Goal: Book appointment/travel/reservation

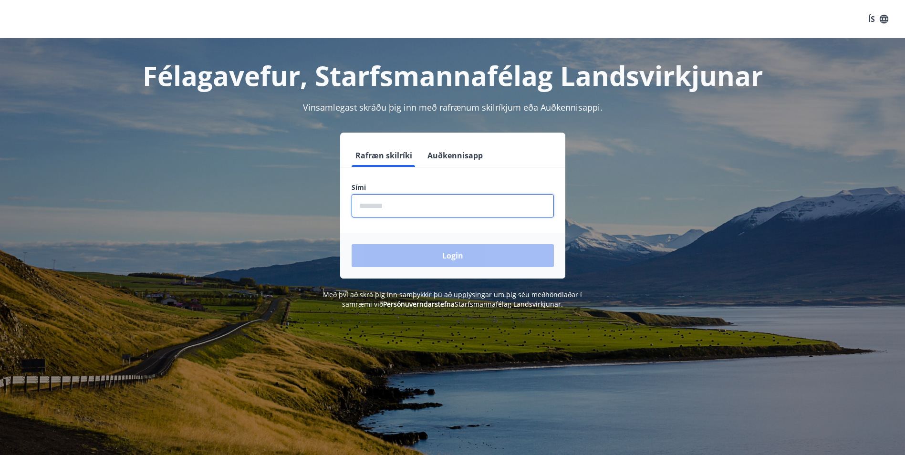
click at [433, 207] on input "phone" at bounding box center [453, 205] width 202 height 23
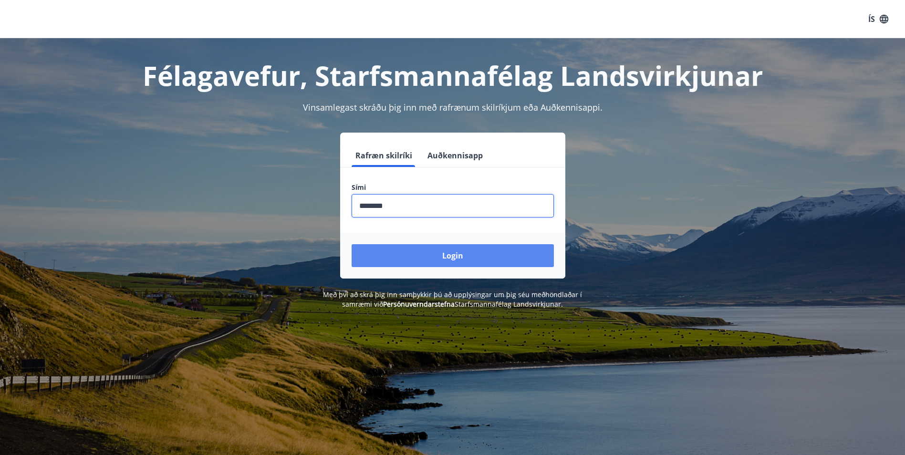
type input "********"
click at [472, 259] on button "Login" at bounding box center [453, 255] width 202 height 23
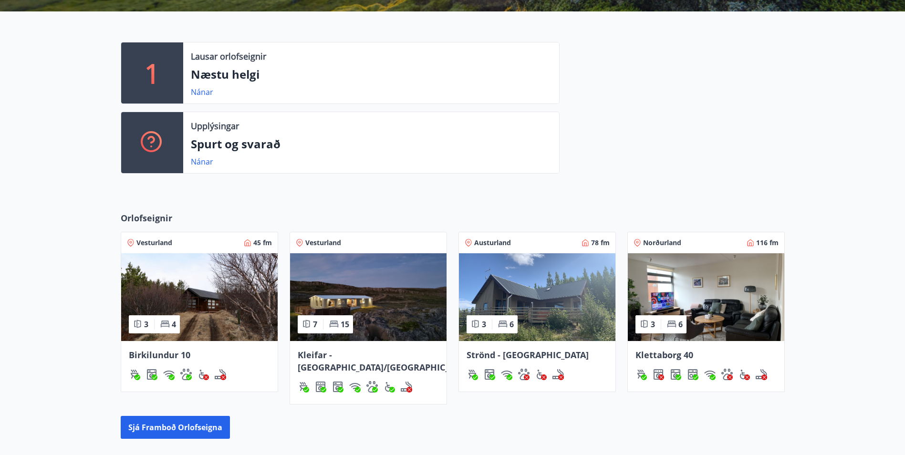
scroll to position [286, 0]
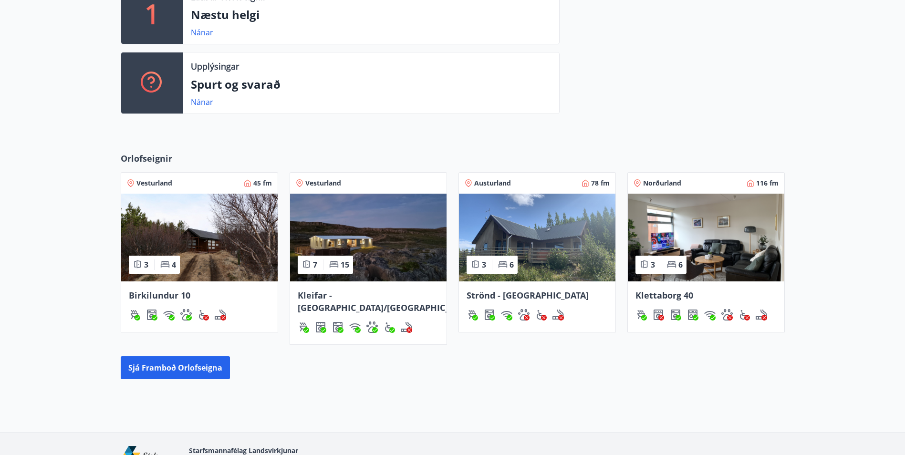
click at [169, 297] on span "Birkilundur 10" at bounding box center [160, 295] width 62 height 11
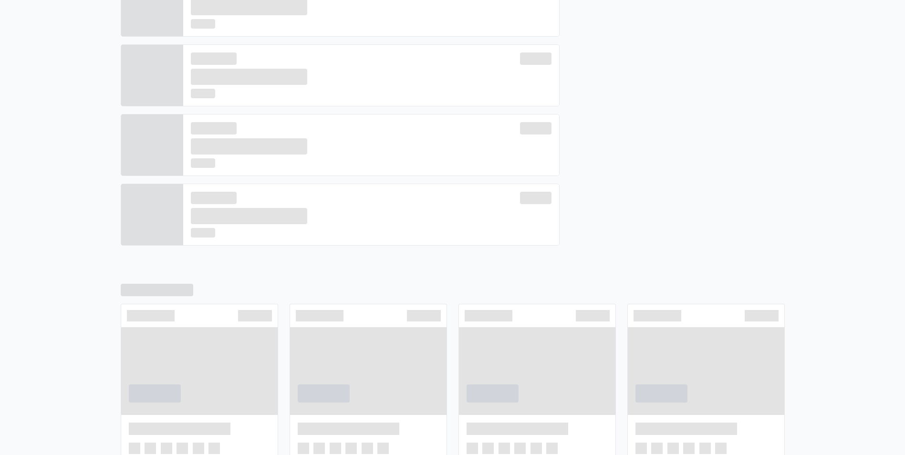
scroll to position [294, 0]
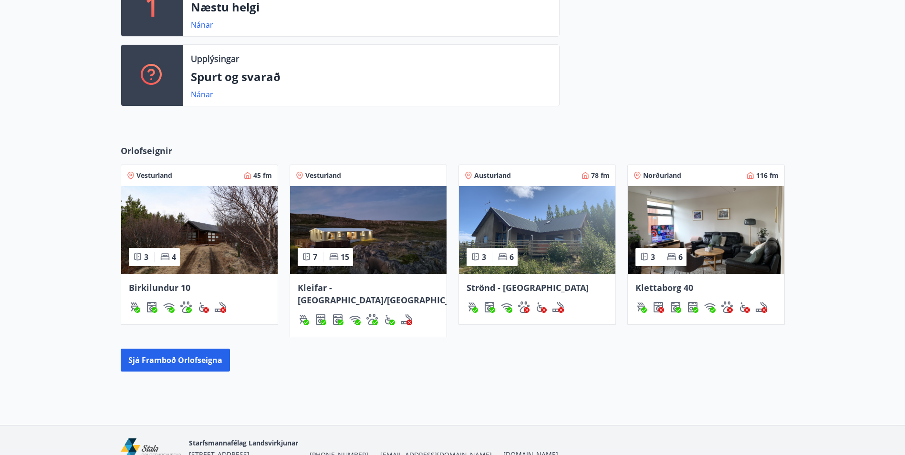
click at [343, 285] on span "Kleifar - Drangsnes/Hólmavík" at bounding box center [385, 294] width 175 height 24
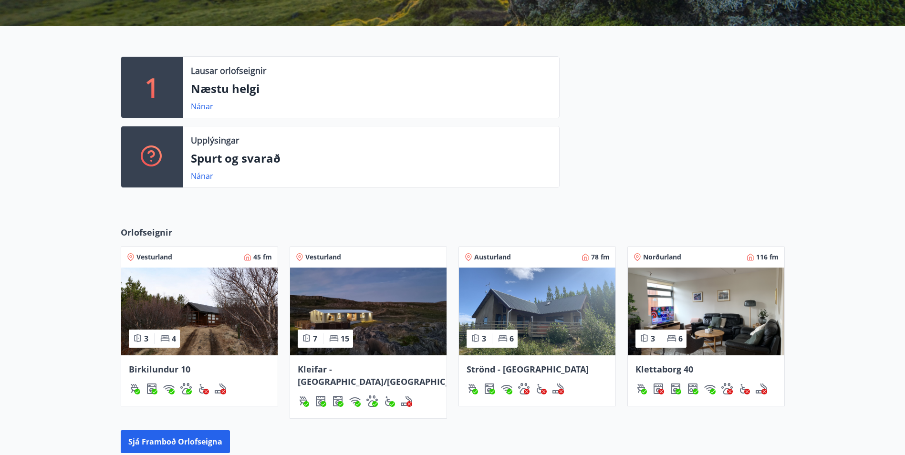
scroll to position [111, 0]
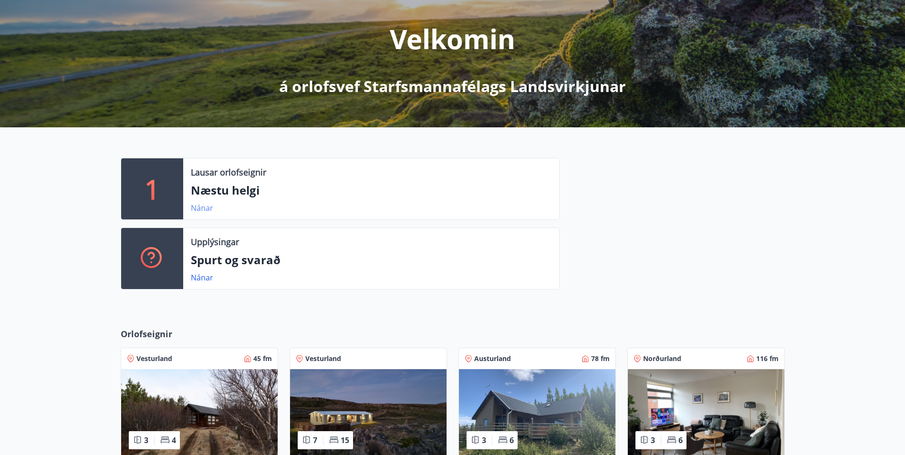
click at [208, 209] on link "Nánar" at bounding box center [202, 208] width 22 height 10
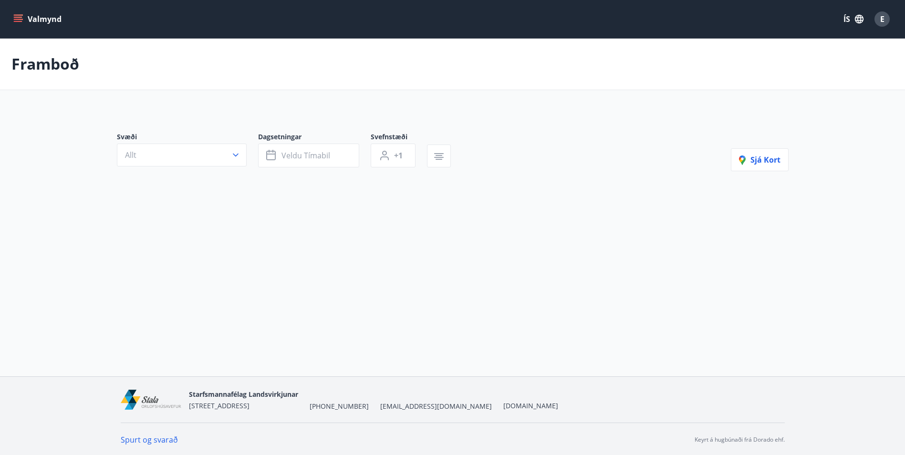
type input "*"
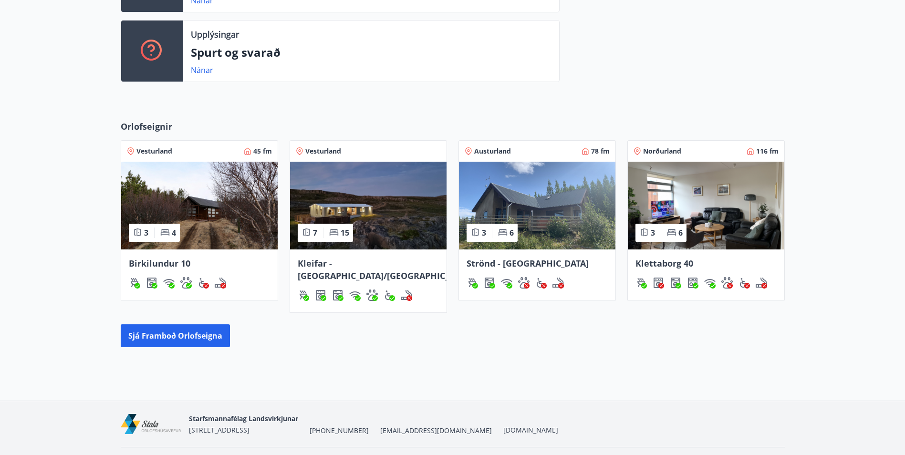
scroll to position [332, 0]
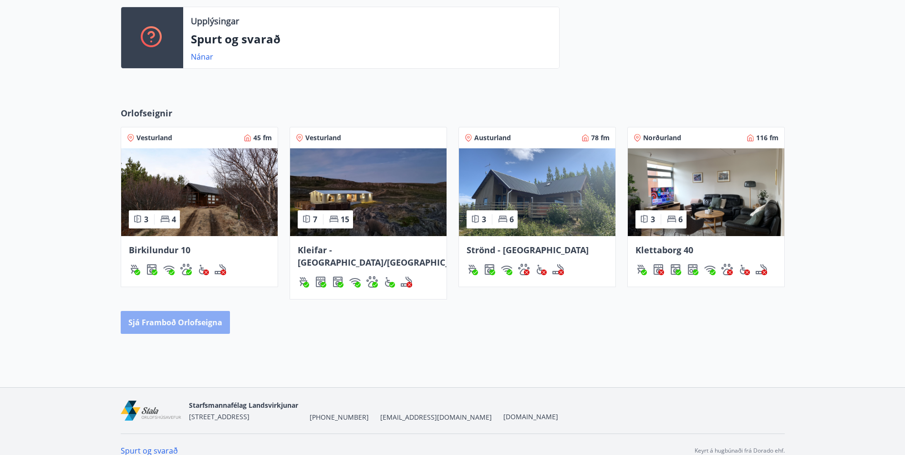
click at [194, 311] on button "Sjá framboð orlofseigna" at bounding box center [175, 322] width 109 height 23
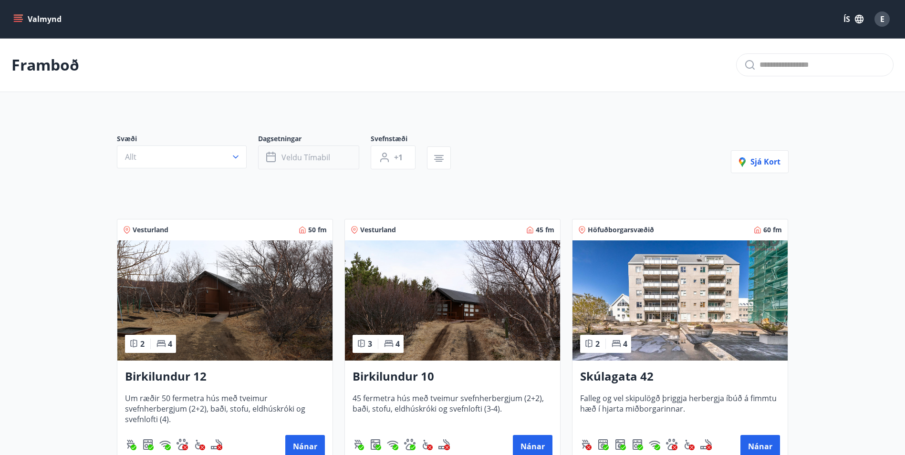
click at [311, 152] on button "Veldu tímabil" at bounding box center [308, 157] width 101 height 24
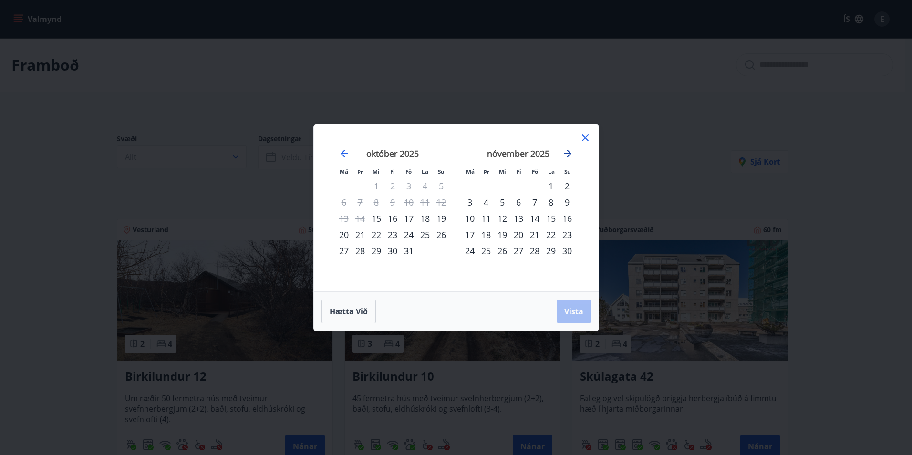
click at [566, 156] on icon "Move forward to switch to the next month." at bounding box center [567, 153] width 11 height 11
click at [537, 220] on div "19" at bounding box center [535, 218] width 16 height 16
click at [539, 235] on div "26" at bounding box center [535, 235] width 16 height 16
click at [574, 308] on span "Vista" at bounding box center [573, 311] width 19 height 10
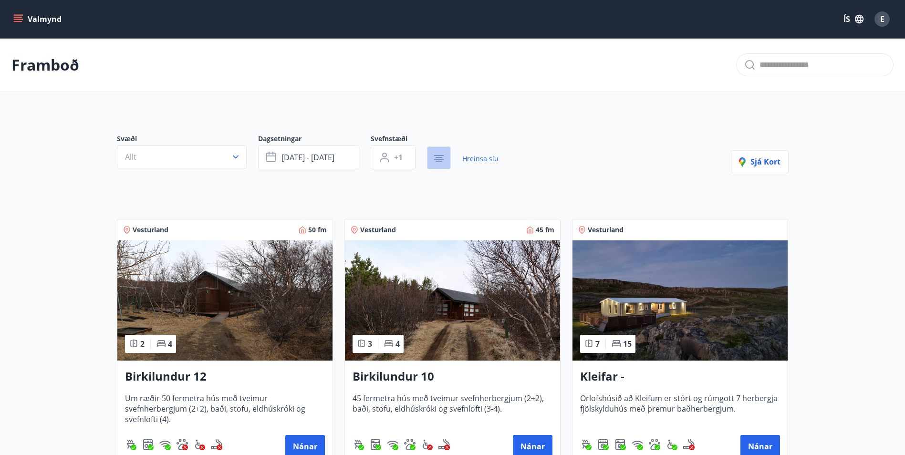
click at [444, 157] on icon "button" at bounding box center [438, 158] width 11 height 11
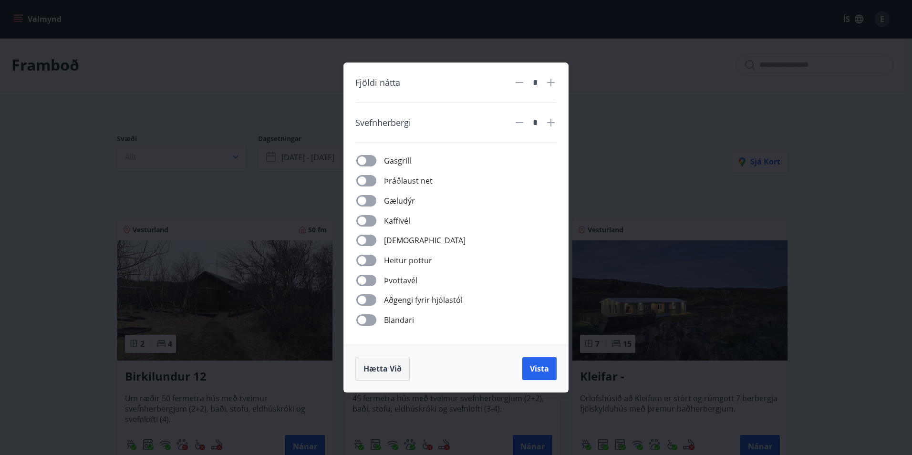
click at [399, 368] on span "Hætta við" at bounding box center [382, 368] width 38 height 10
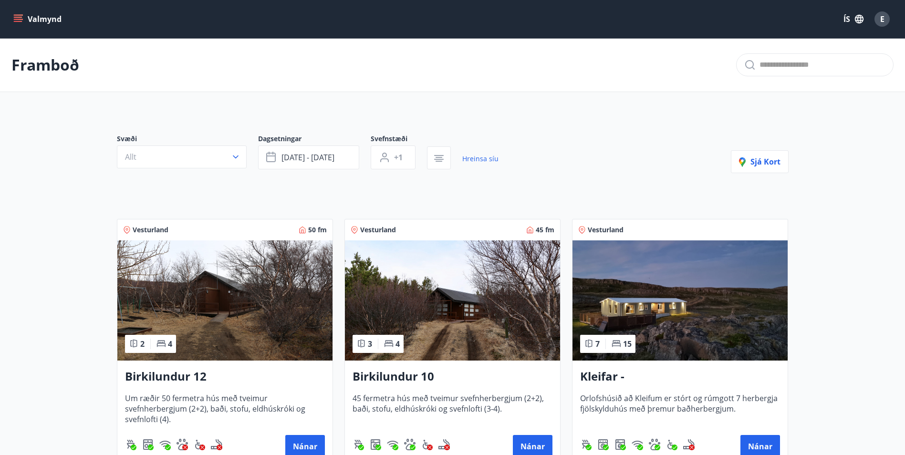
click at [19, 10] on div "Valmynd ÍS E" at bounding box center [452, 19] width 882 height 23
click at [21, 15] on icon "menu" at bounding box center [19, 15] width 10 height 1
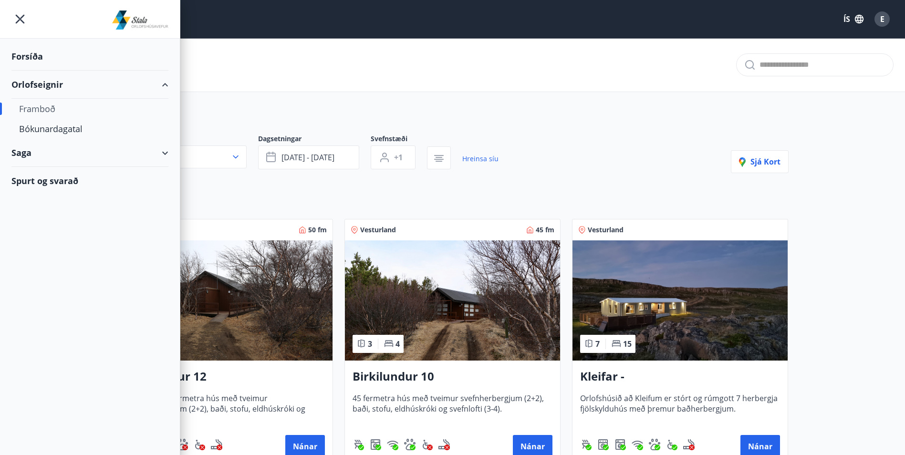
click at [35, 84] on div "Orlofseignir" at bounding box center [89, 85] width 157 height 28
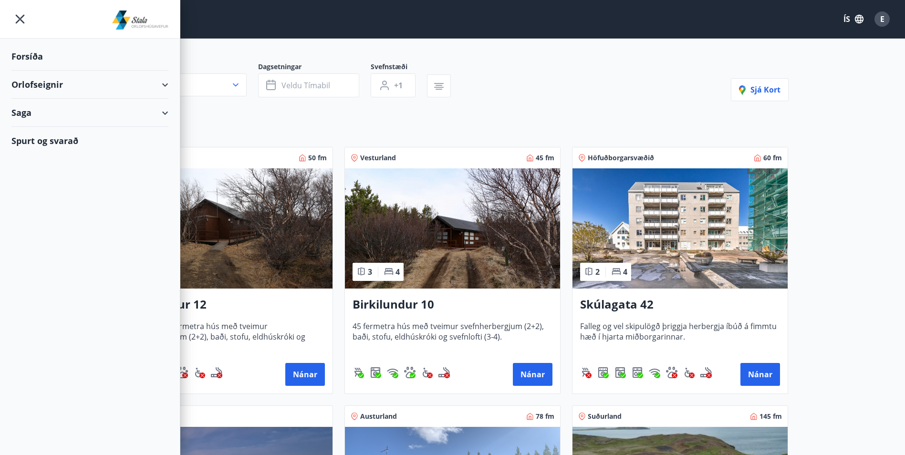
scroll to position [191, 0]
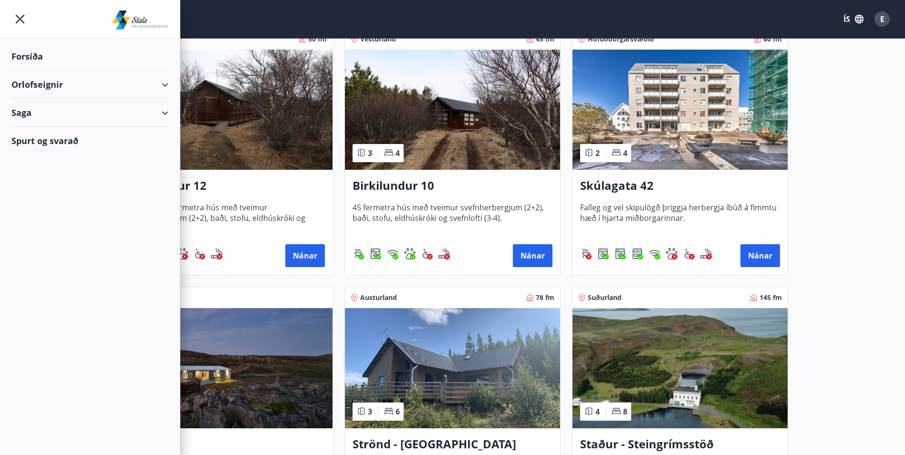
click at [814, 155] on main "Framboð Svæði Allt Dagsetningar Veldu tímabil Svefnstæði +1 Sjá kort Vesturland…" at bounding box center [452, 323] width 905 height 953
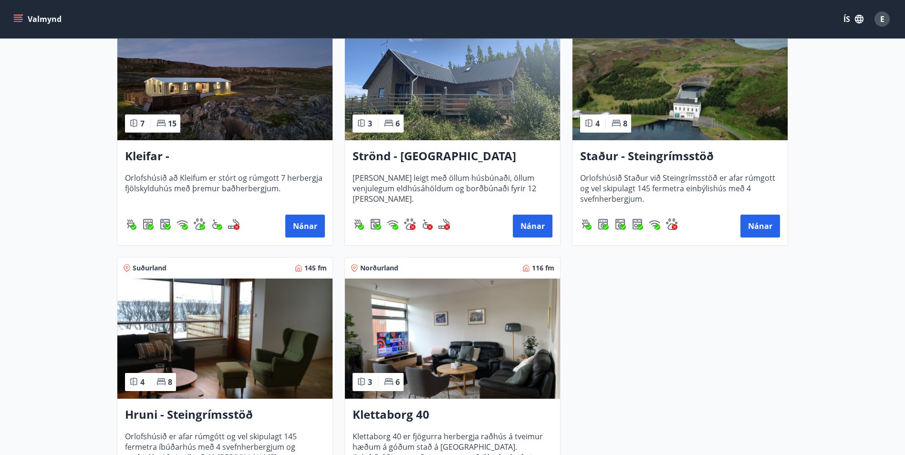
scroll to position [334, 0]
